Goal: Transaction & Acquisition: Purchase product/service

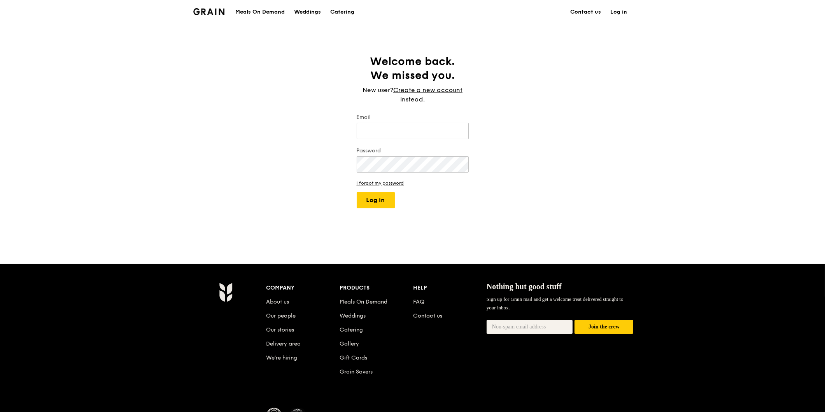
click at [246, 12] on div "Meals On Demand" at bounding box center [259, 11] width 49 height 23
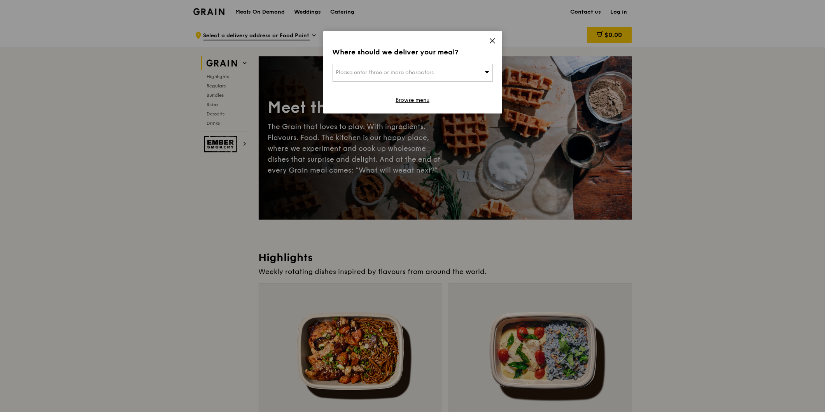
click at [490, 44] on span at bounding box center [492, 42] width 7 height 9
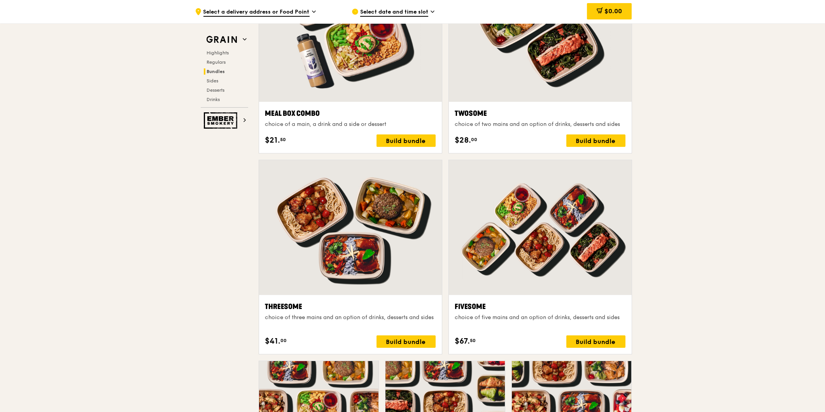
scroll to position [1339, 0]
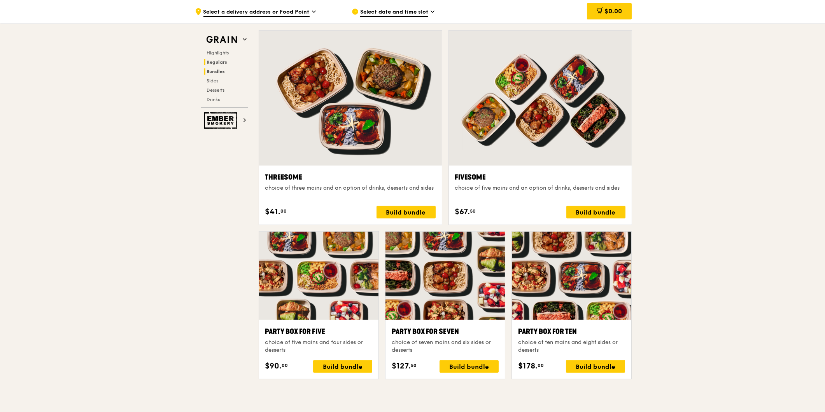
click at [216, 63] on span "Regulars" at bounding box center [217, 61] width 21 height 5
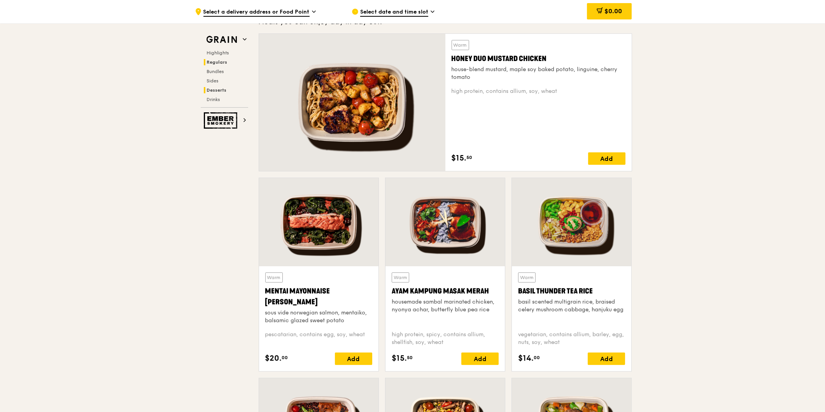
scroll to position [504, 0]
